Goal: Task Accomplishment & Management: Manage account settings

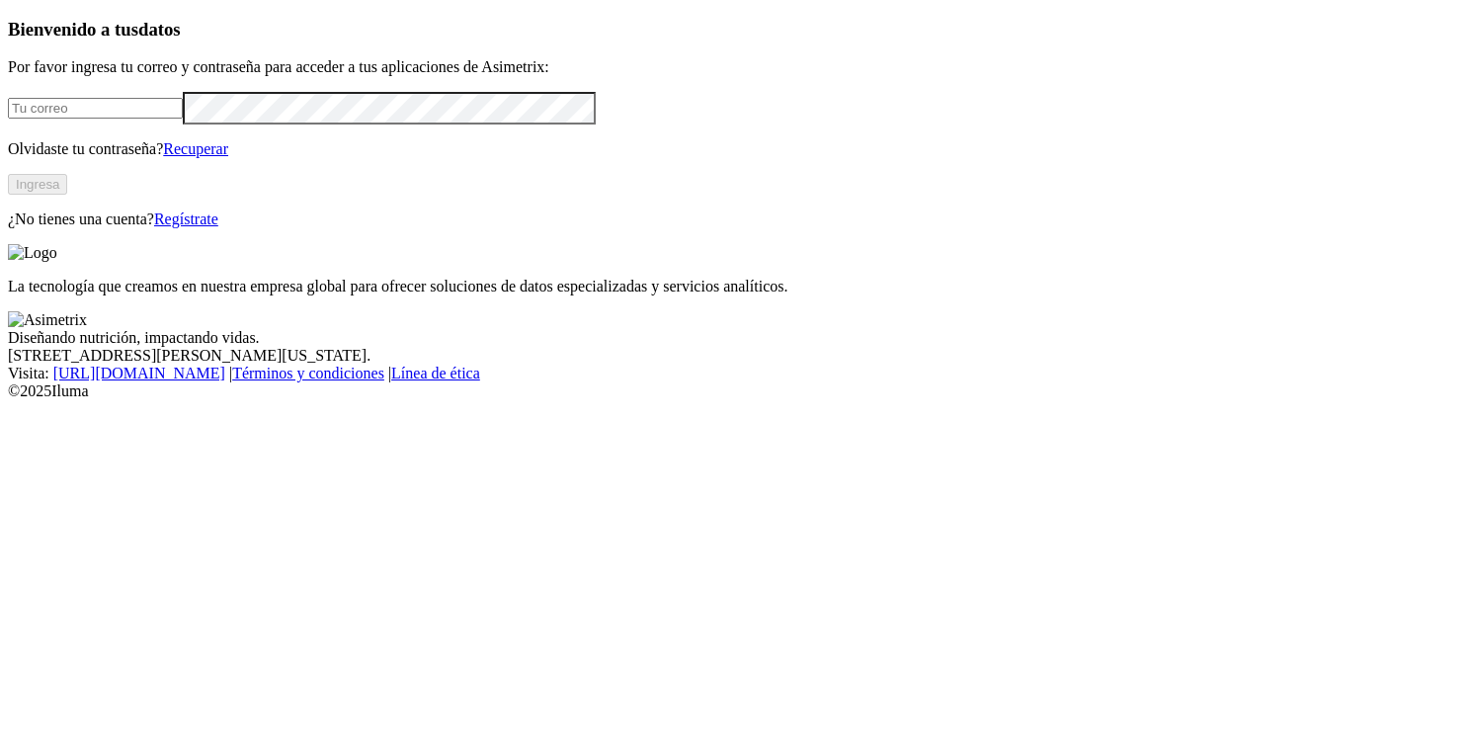
click at [183, 119] on input "email" at bounding box center [95, 108] width 175 height 21
type input "[PERSON_NAME][EMAIL_ADDRESS][PERSON_NAME][DOMAIN_NAME]"
click input "submit" at bounding box center [0, 0] width 0 height 0
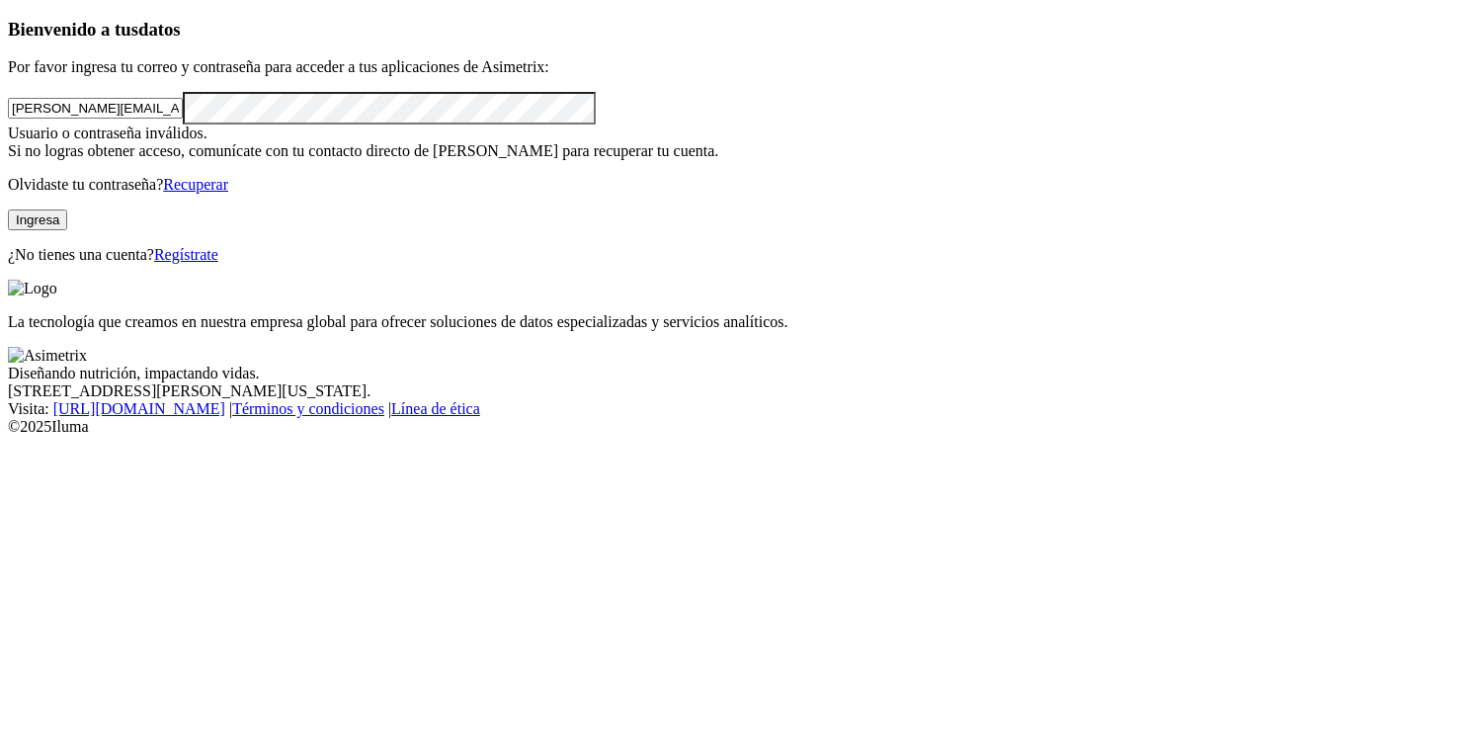
click at [0, 246] on html "Bienvenido a tus datos Por favor ingresa tu correo y contraseña para acceder a …" at bounding box center [738, 222] width 1476 height 444
click input "submit" at bounding box center [0, 0] width 0 height 0
click at [228, 193] on link "Recuperar" at bounding box center [195, 184] width 65 height 17
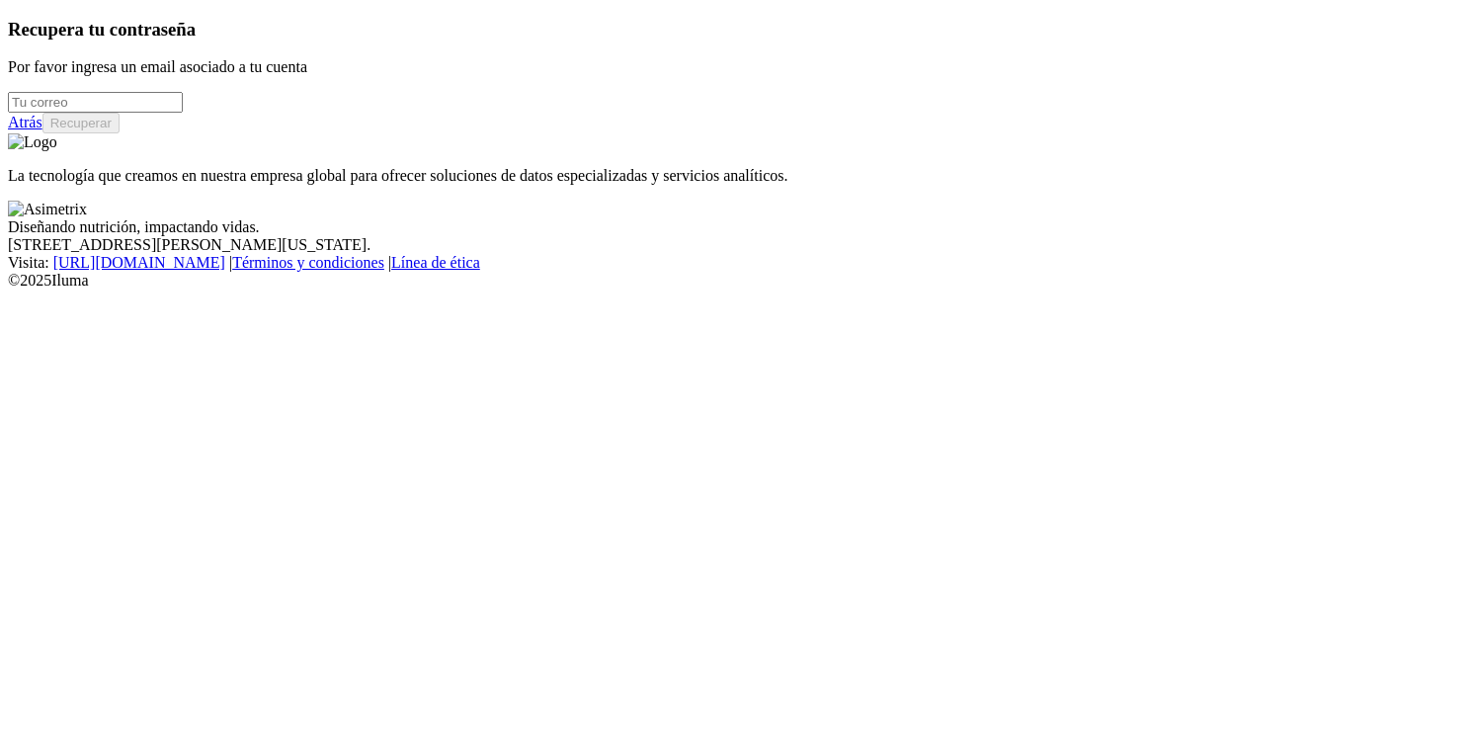
click at [183, 113] on input "email" at bounding box center [95, 102] width 175 height 21
type input "[PERSON_NAME][EMAIL_ADDRESS][PERSON_NAME][DOMAIN_NAME]"
click at [120, 133] on button "Recuperar" at bounding box center [80, 123] width 77 height 21
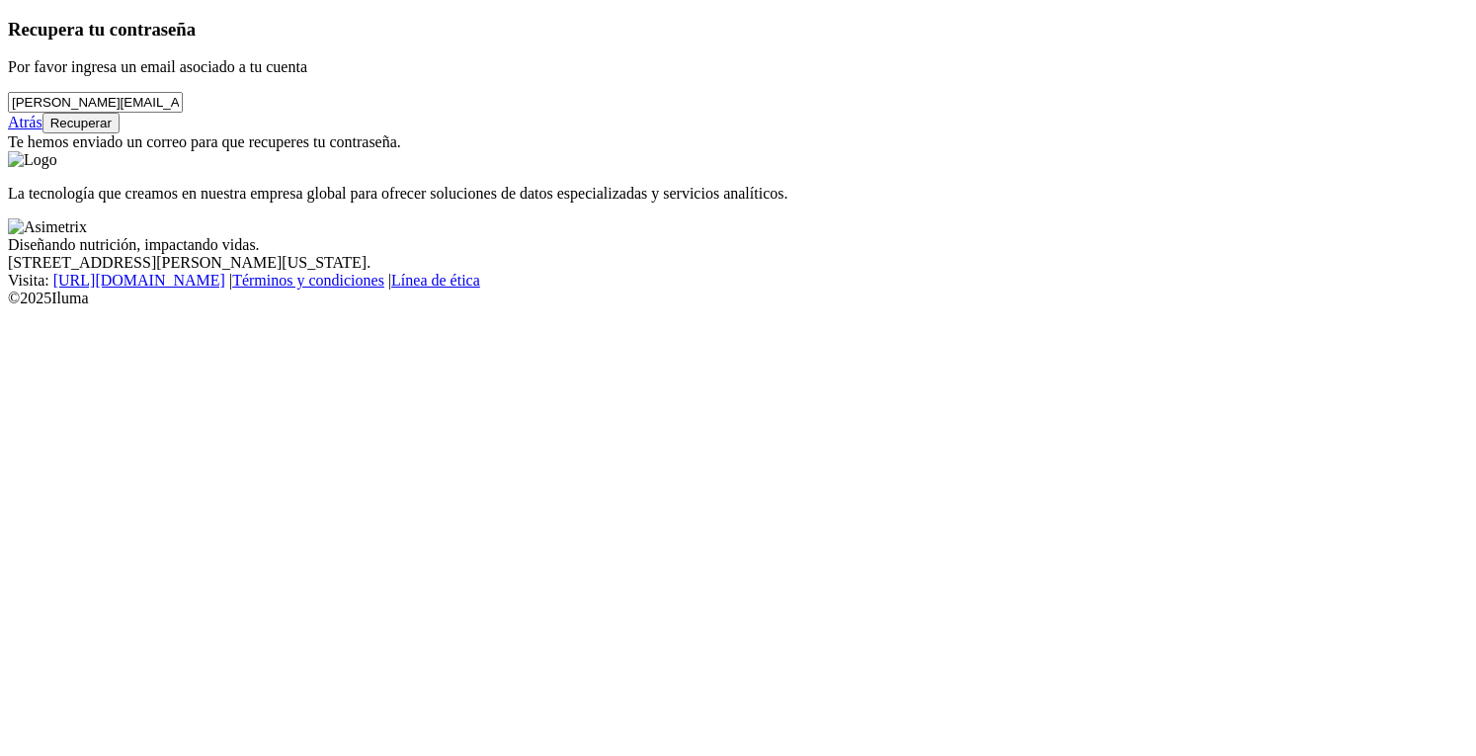
click at [120, 133] on button "Recuperar" at bounding box center [80, 123] width 77 height 21
